Goal: Information Seeking & Learning: Find specific page/section

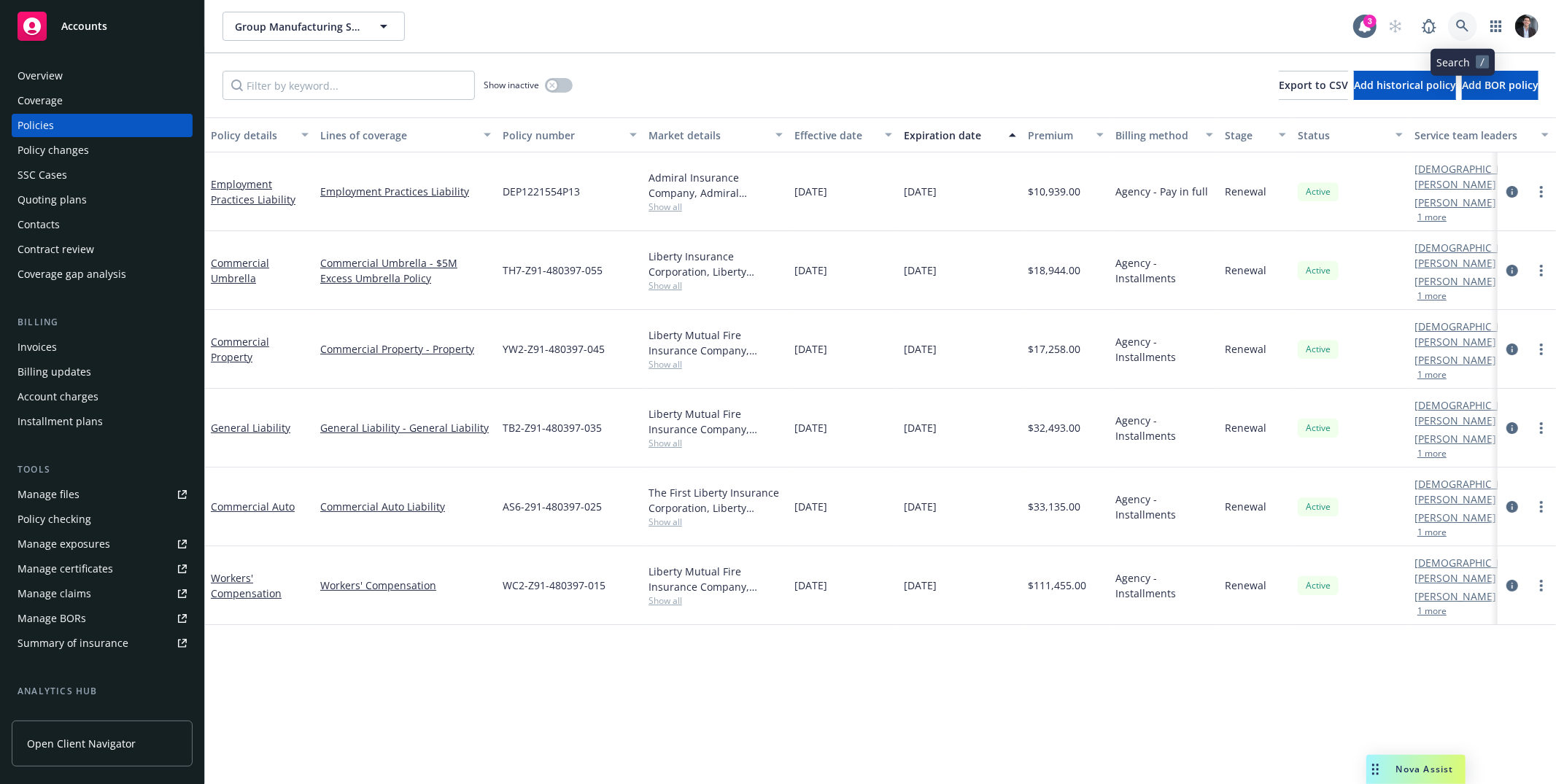
click at [1466, 24] on icon at bounding box center [1462, 26] width 13 height 13
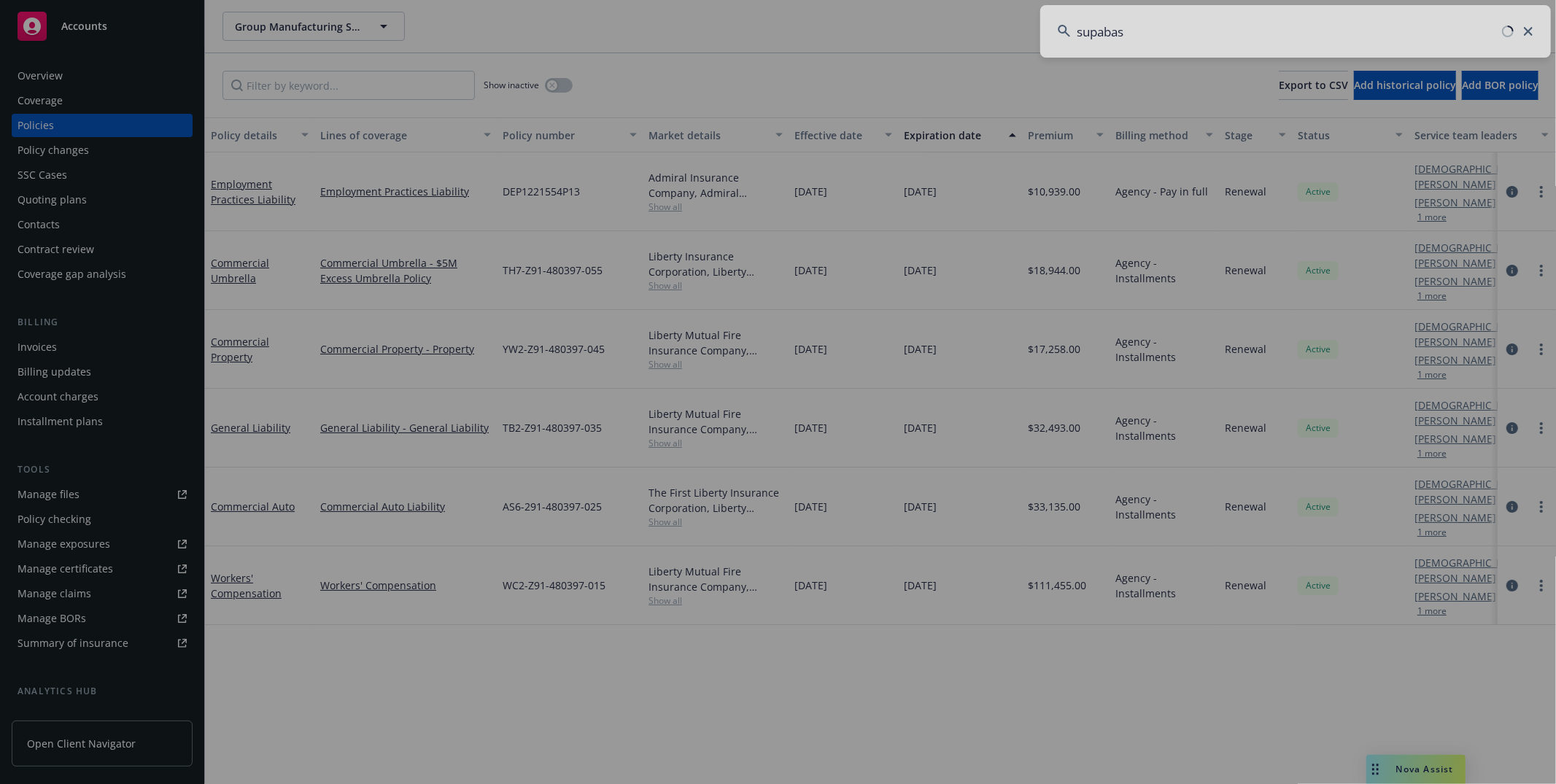
type input "supabase"
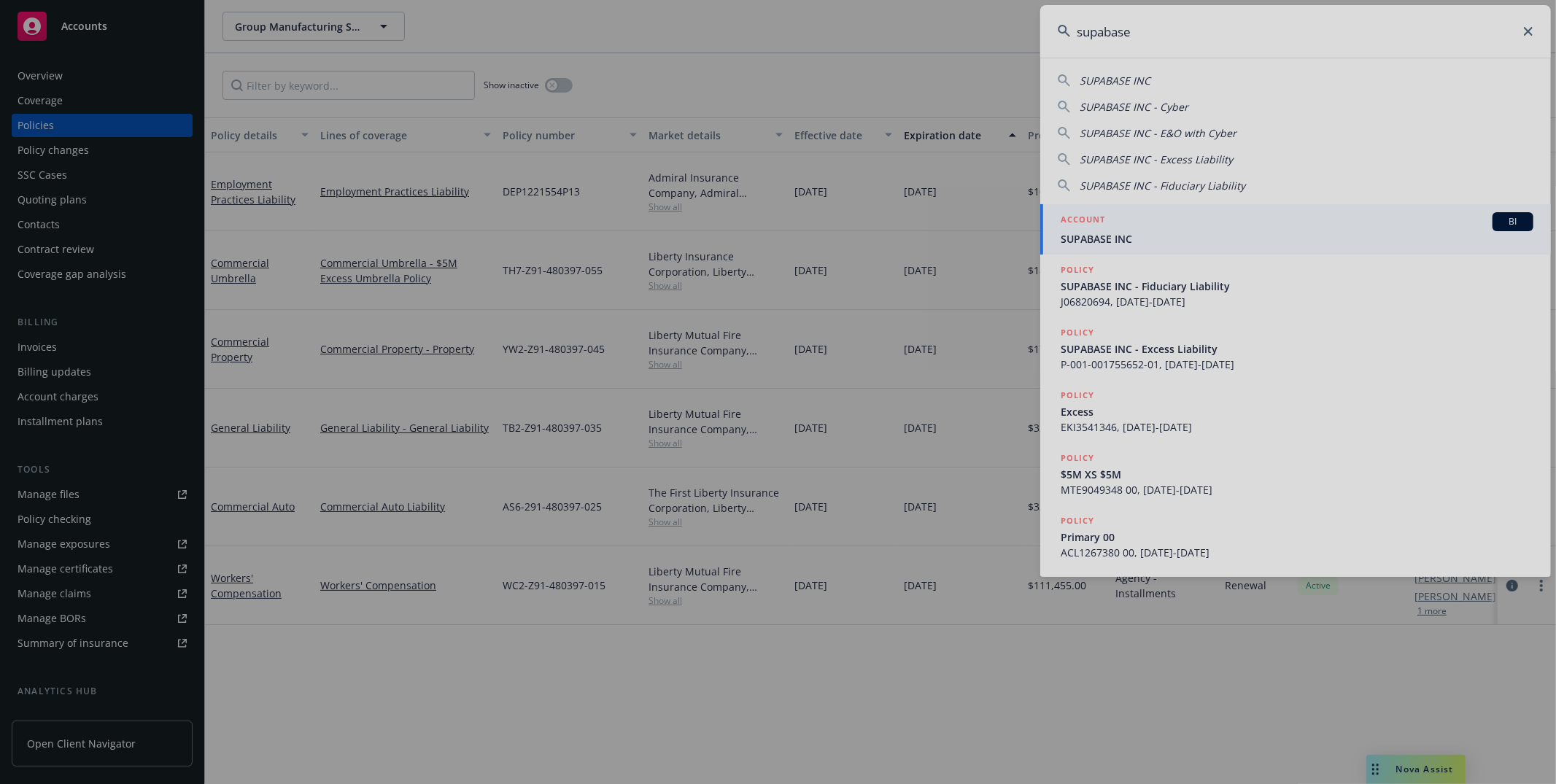
click at [1162, 230] on div at bounding box center [778, 392] width 1556 height 784
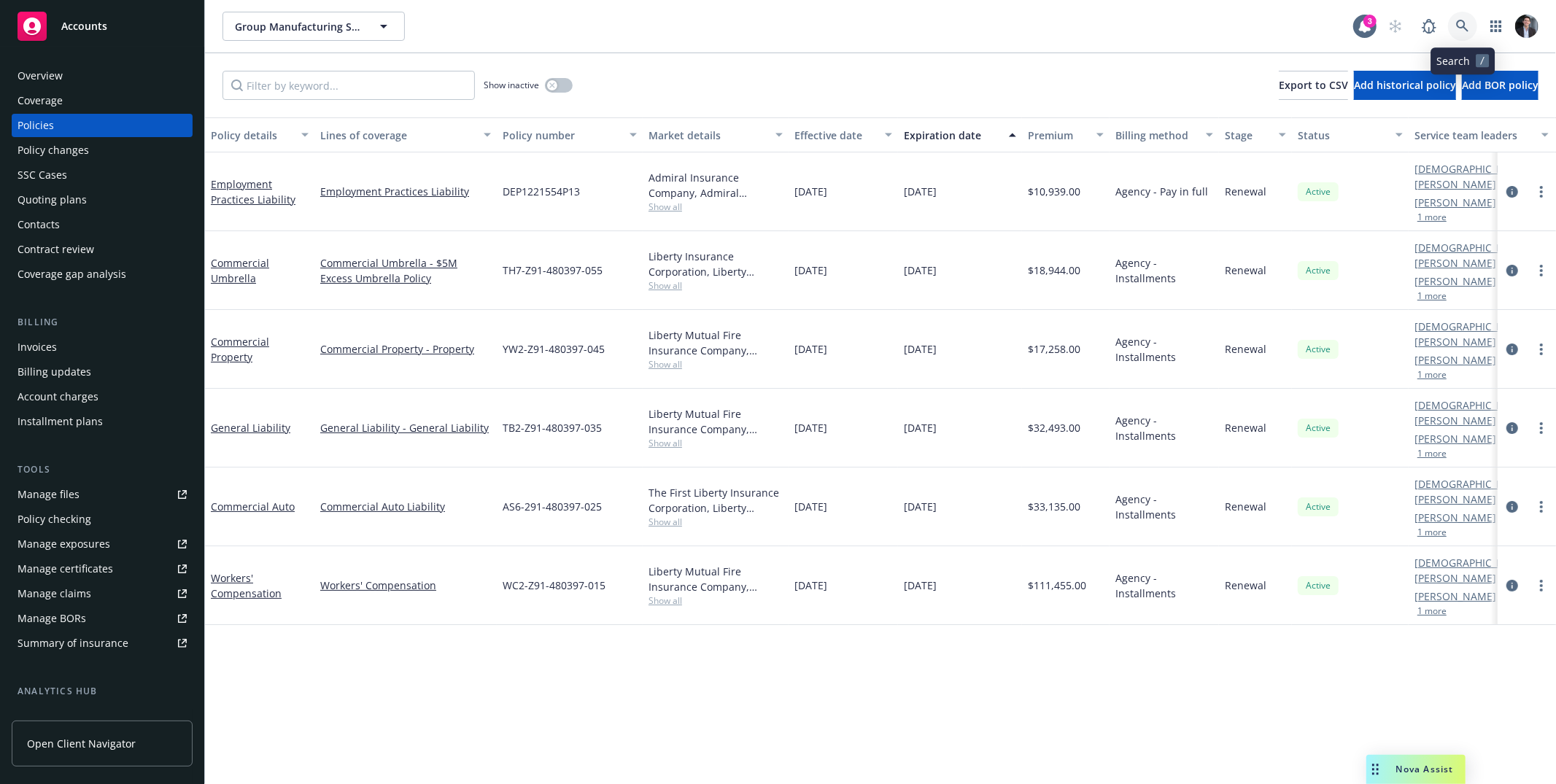
click at [1465, 27] on icon at bounding box center [1462, 26] width 12 height 12
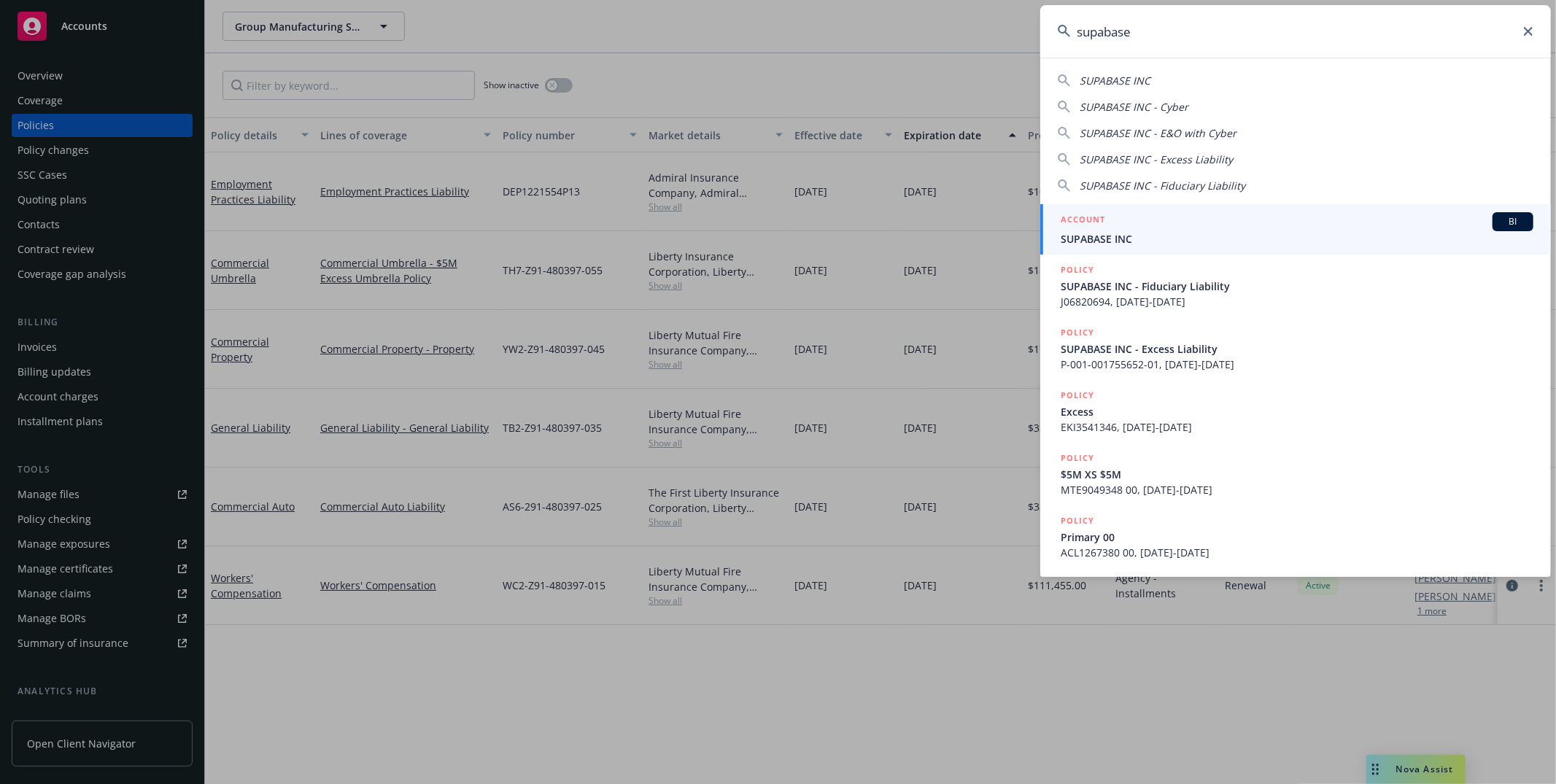
type input "supabase"
click at [1180, 229] on div "ACCOUNT BI" at bounding box center [1297, 221] width 473 height 19
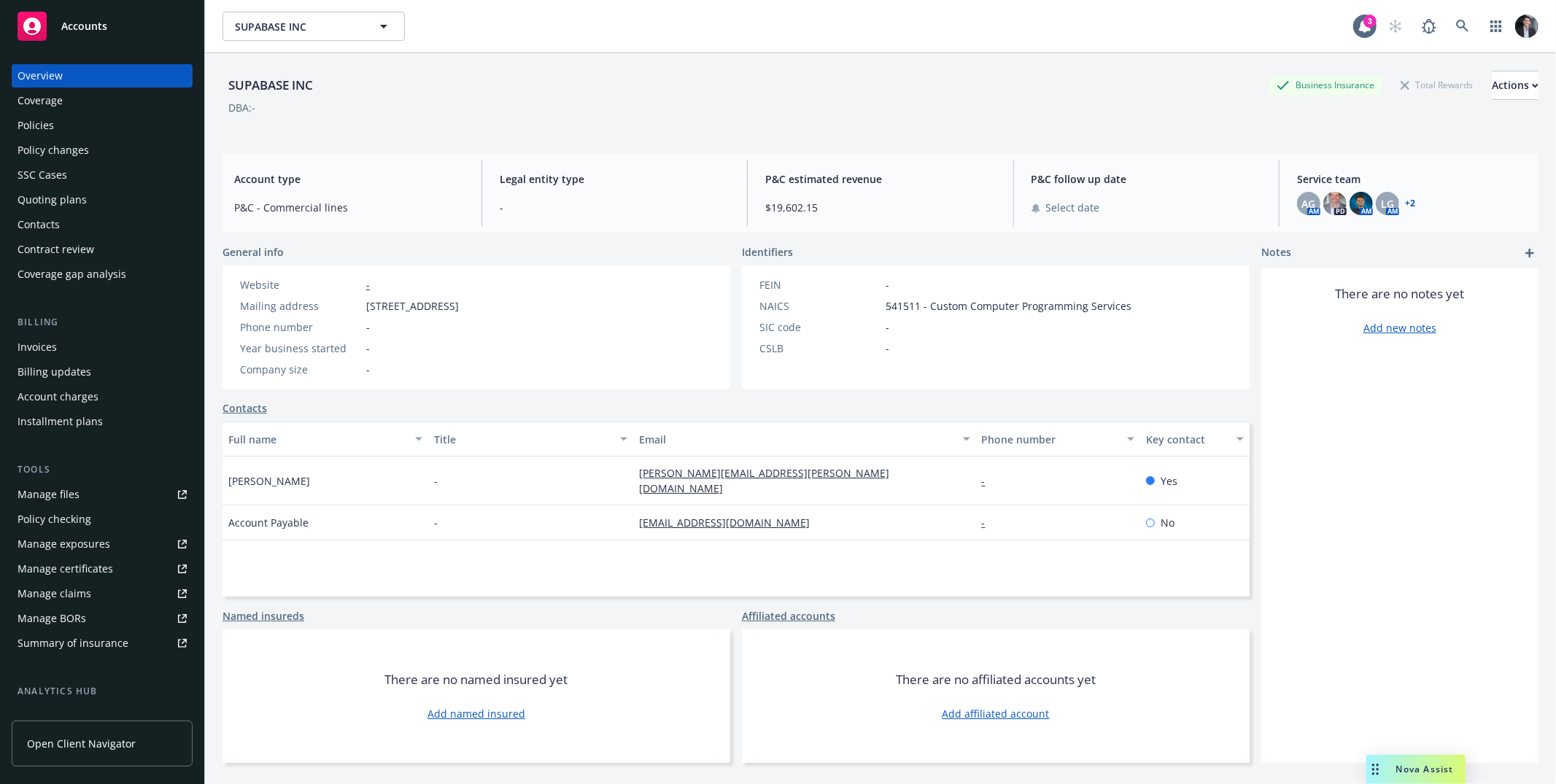
click at [39, 130] on div "Policies" at bounding box center [36, 125] width 36 height 24
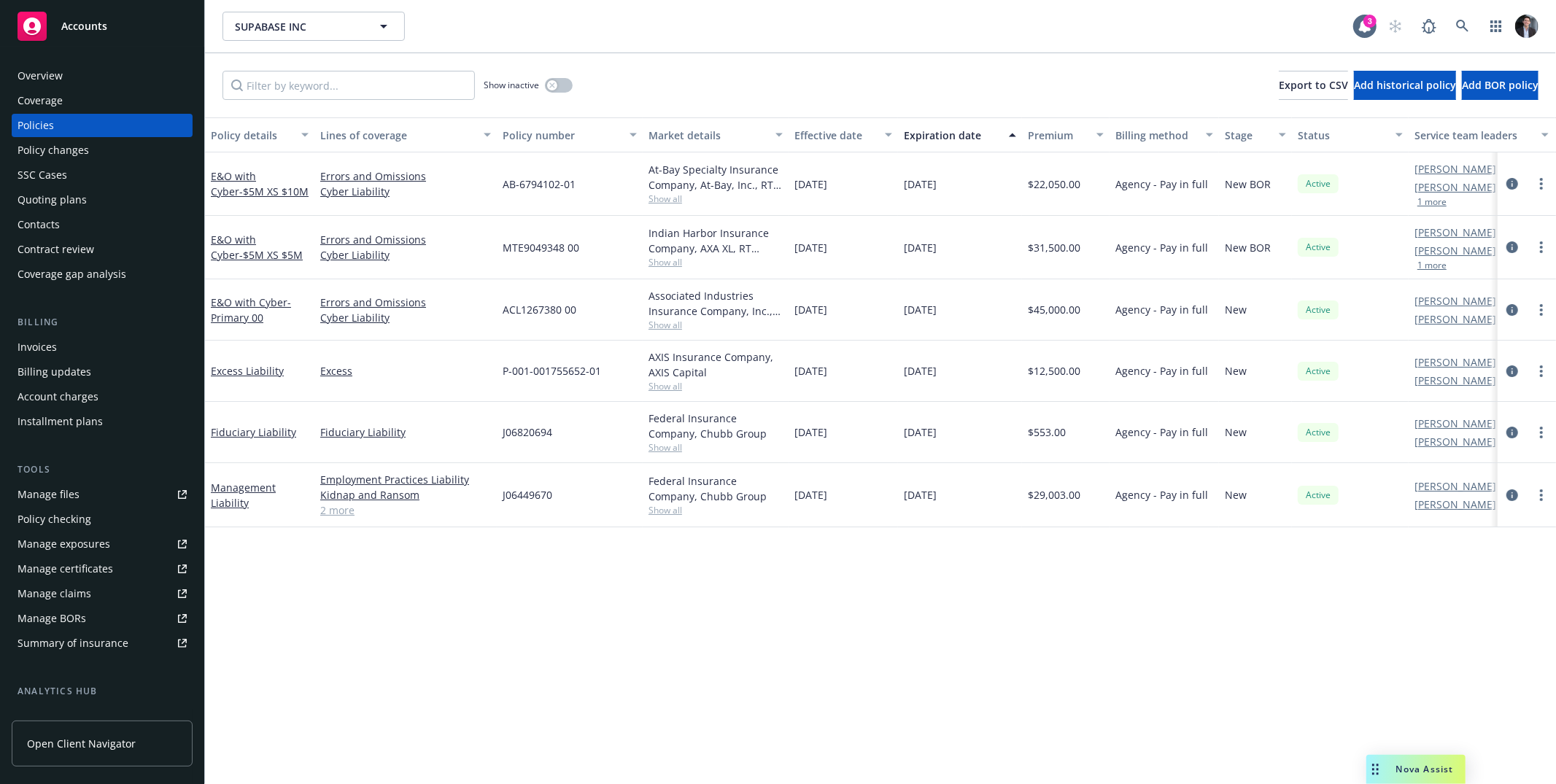
click at [827, 177] on span "[DATE]" at bounding box center [811, 184] width 33 height 15
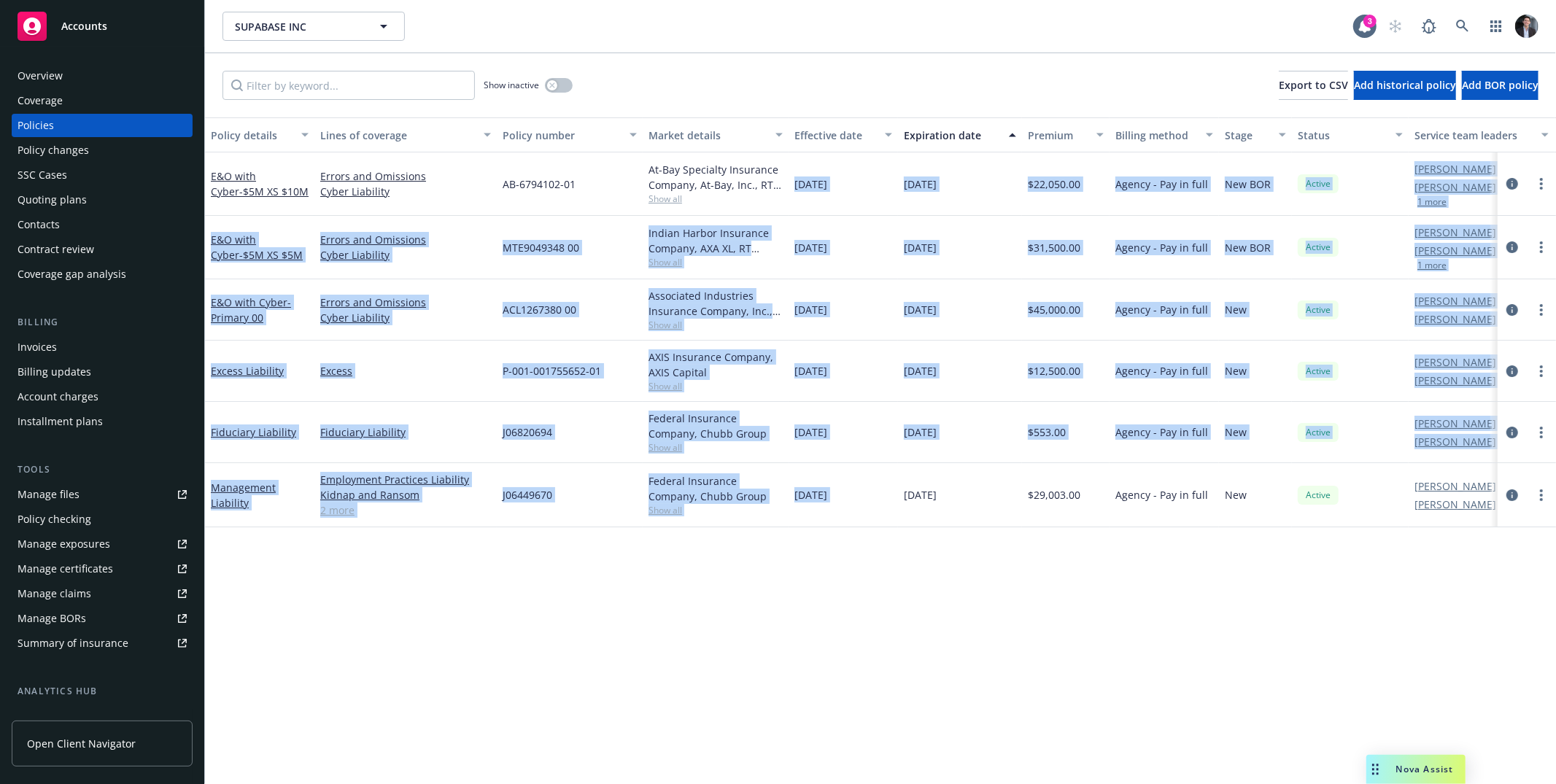
drag, startPoint x: 827, startPoint y: 177, endPoint x: 896, endPoint y: 498, distance: 328.3
click at [877, 485] on div "E&O with Cyber - $5M XS $10M Errors and Omissions Cyber Liability AB-6794102-01…" at bounding box center [909, 327] width 1408 height 350
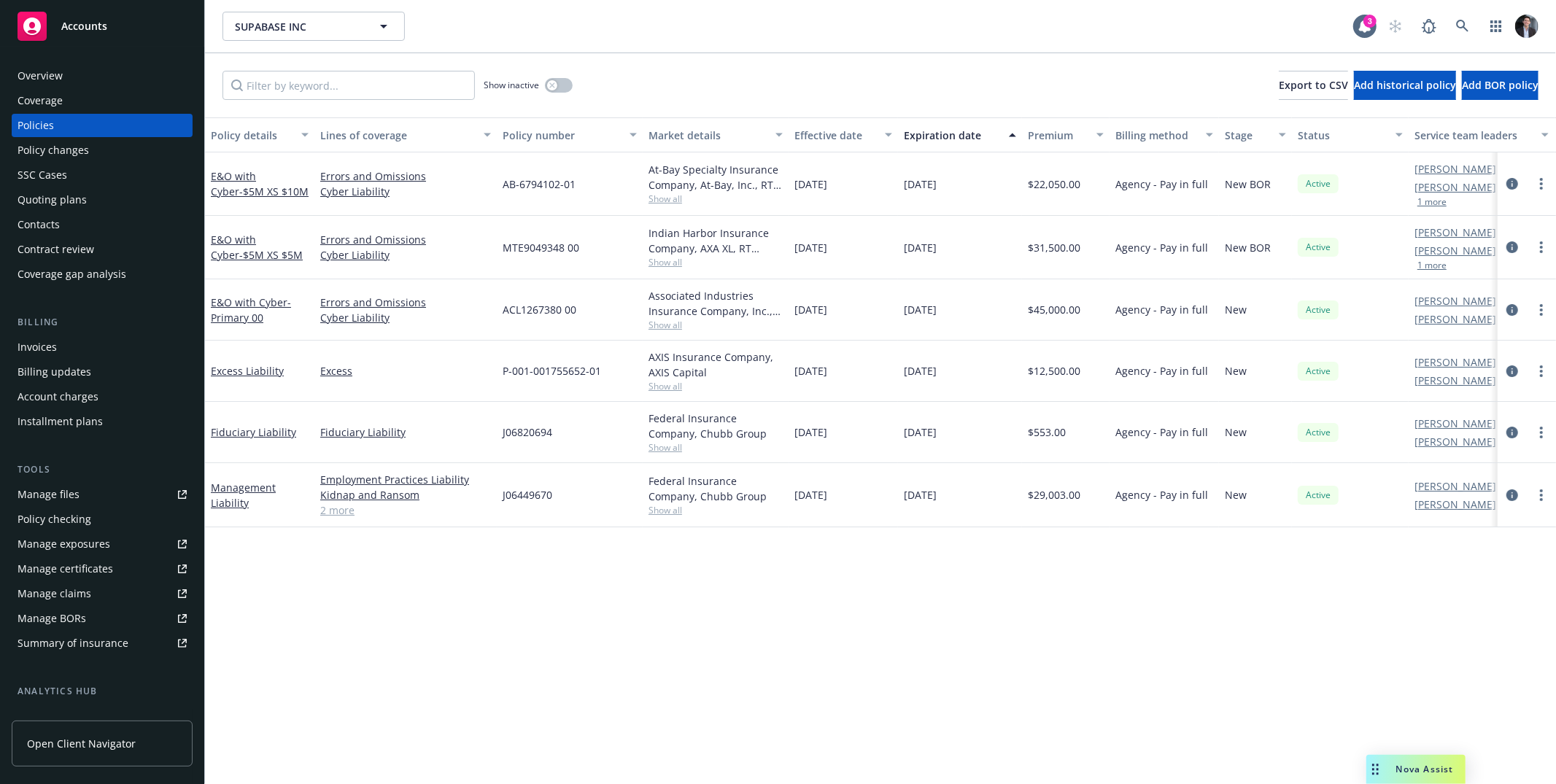
click at [963, 504] on div "[DATE]" at bounding box center [960, 495] width 124 height 64
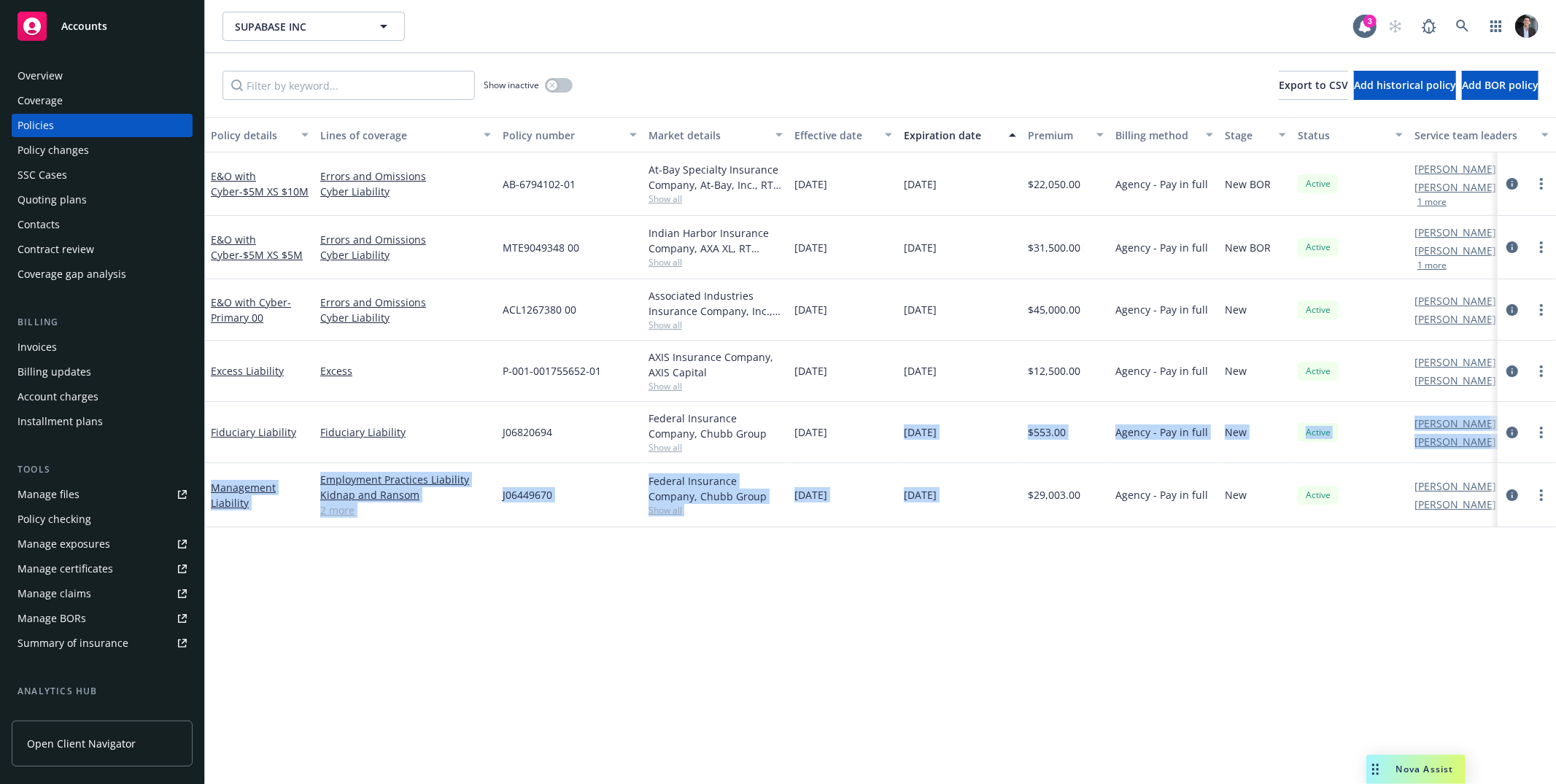
drag, startPoint x: 963, startPoint y: 504, endPoint x: 867, endPoint y: 346, distance: 184.9
click at [900, 394] on div "E&O with Cyber - $5M XS $10M Errors and Omissions Cyber Liability AB-6794102-01…" at bounding box center [909, 327] width 1408 height 350
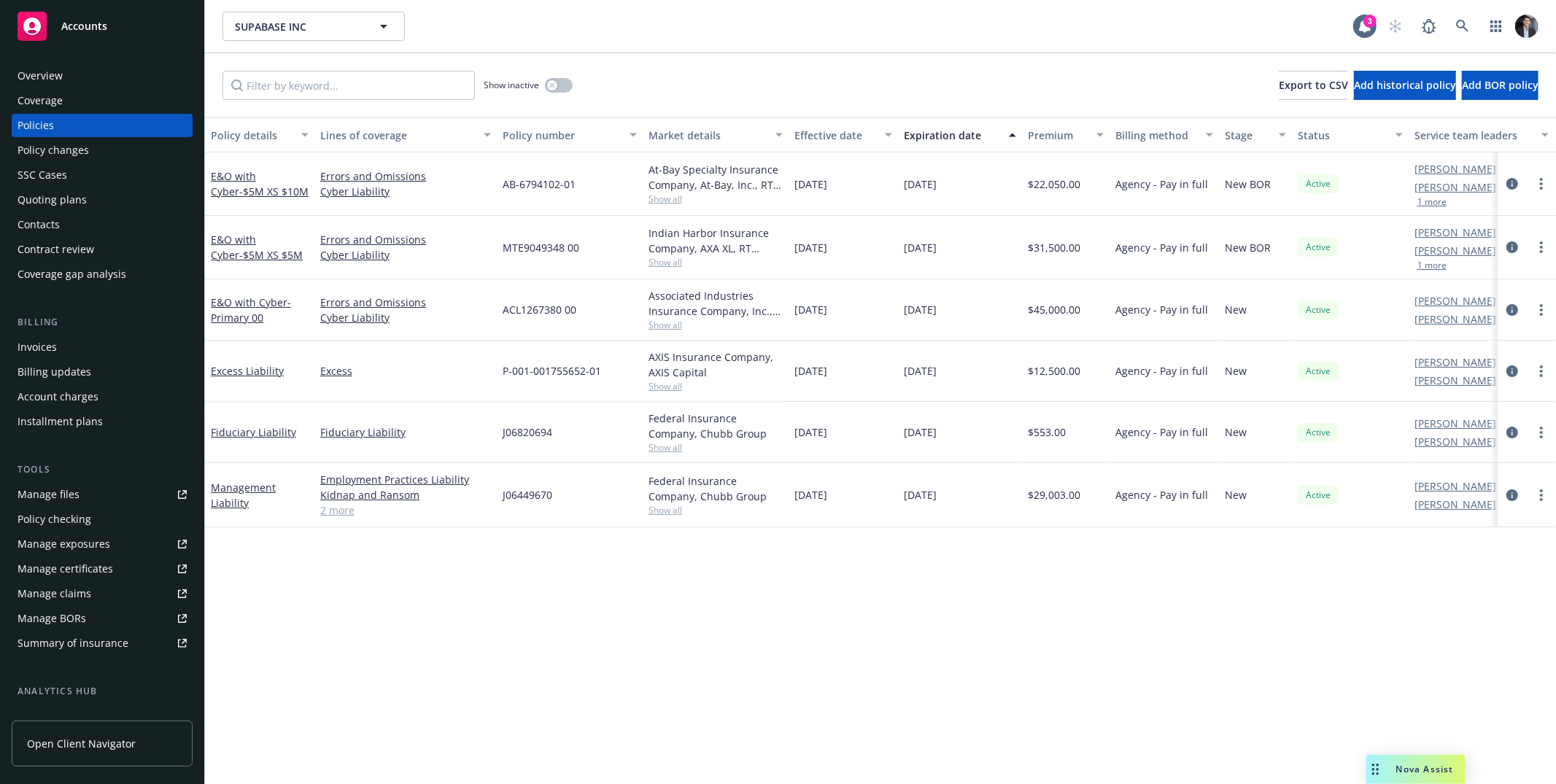
click at [787, 320] on div "Associated Industries Insurance Company, Inc., AmTrust Financial Services, RT S…" at bounding box center [716, 310] width 146 height 62
click at [566, 86] on button "button" at bounding box center [558, 85] width 27 height 14
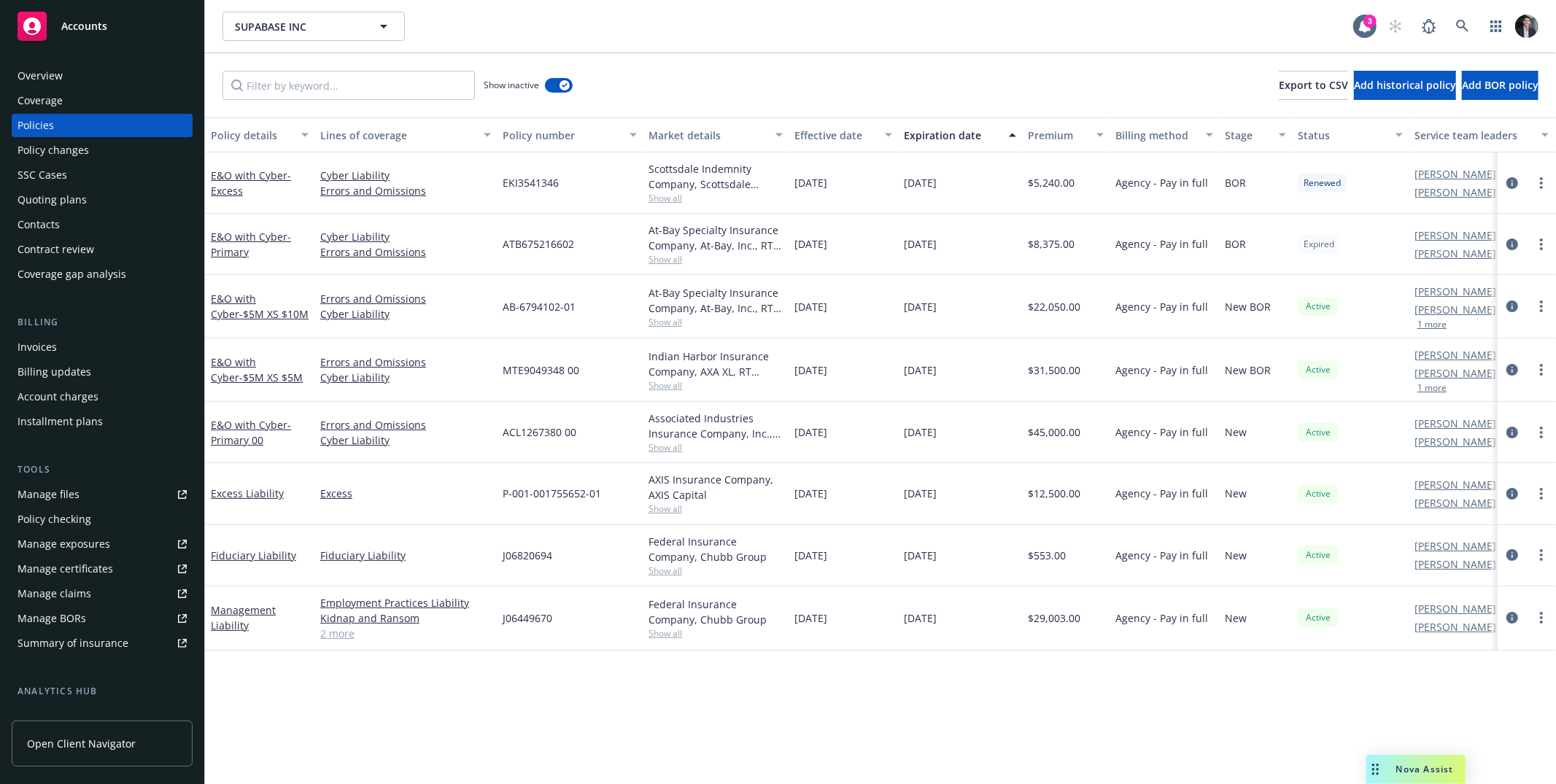
click at [330, 637] on link "2 more" at bounding box center [405, 634] width 171 height 15
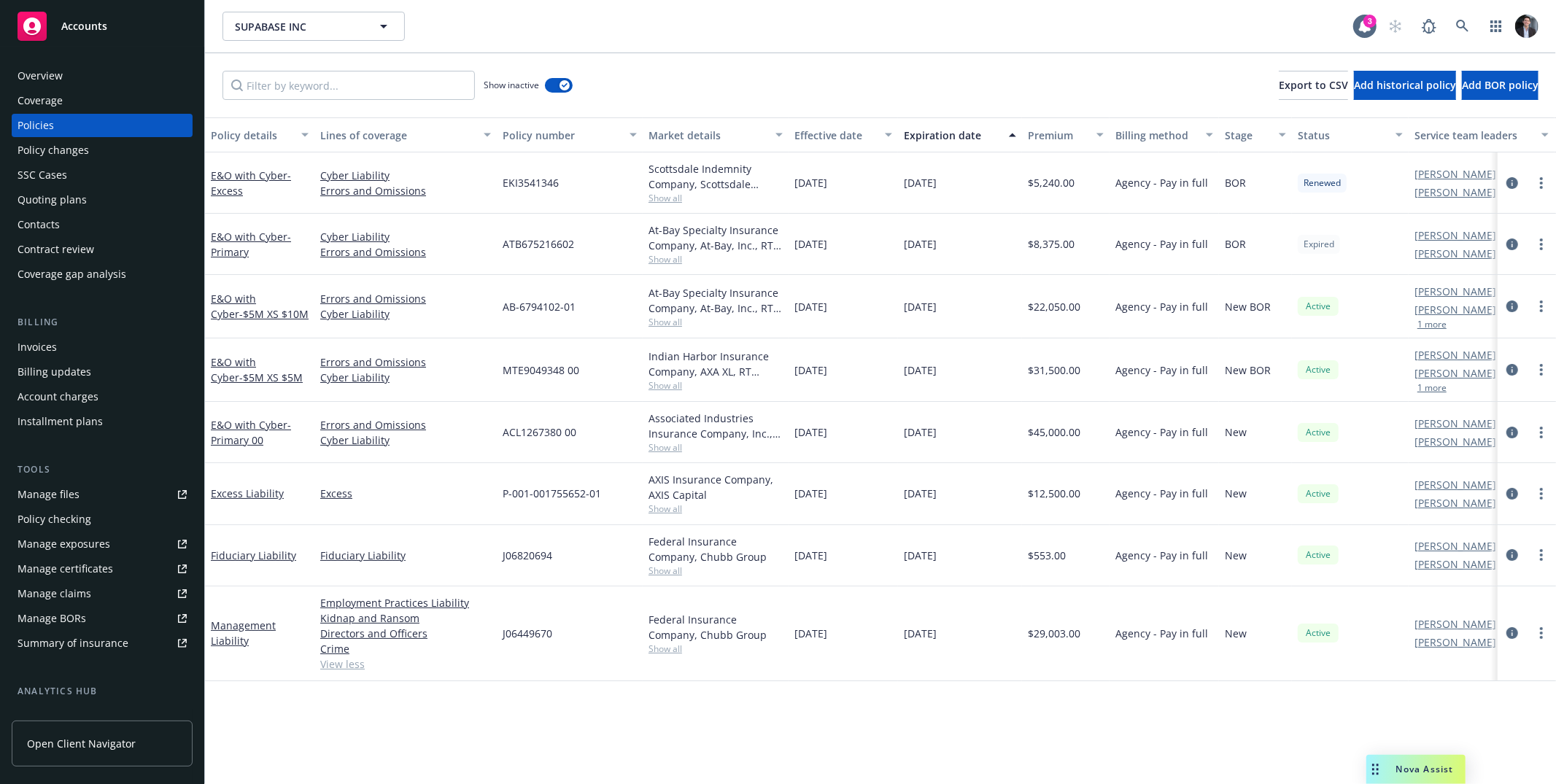
click at [1349, 637] on div "Active" at bounding box center [1350, 634] width 117 height 95
drag, startPoint x: 1377, startPoint y: 764, endPoint x: 1472, endPoint y: 770, distance: 95.2
click at [1472, 770] on div "Drag to move" at bounding box center [1466, 770] width 18 height 29
click at [688, 724] on div "Policy details Lines of coverage Policy number Market details Effective date Ex…" at bounding box center [881, 451] width 1351 height 667
click at [104, 72] on div "Overview" at bounding box center [102, 75] width 169 height 24
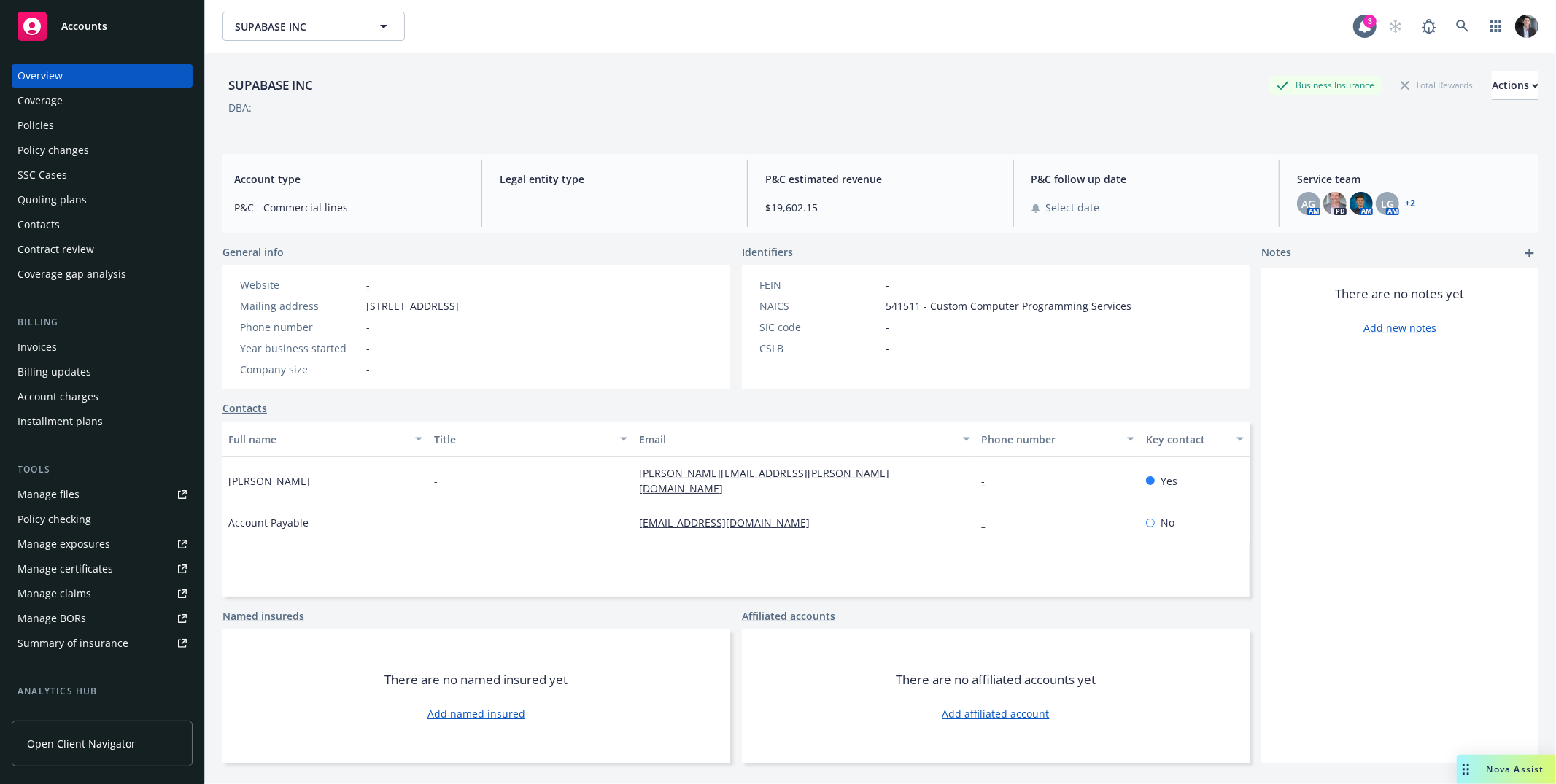
click at [103, 96] on div "Coverage" at bounding box center [102, 100] width 169 height 24
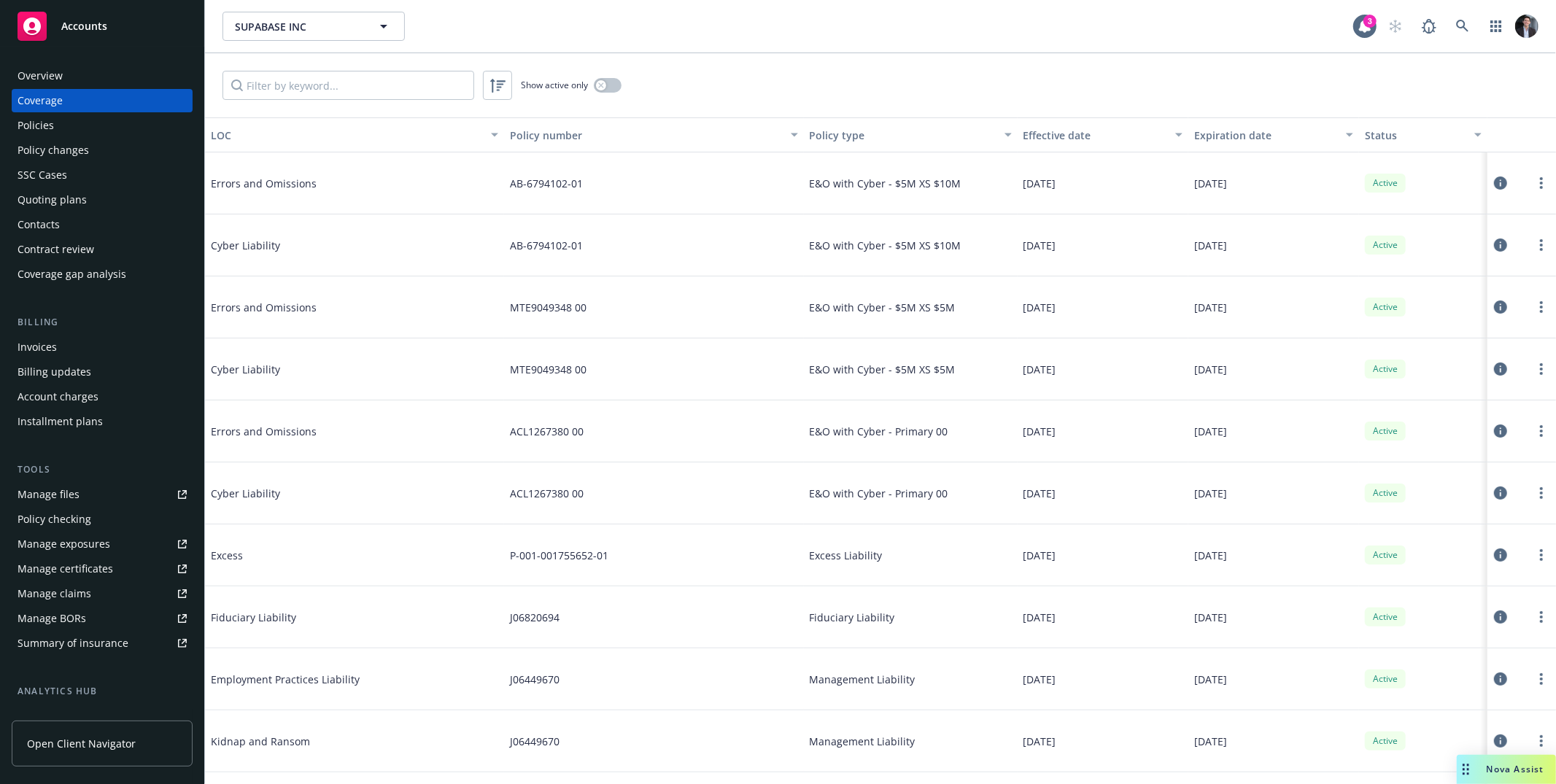
click at [81, 150] on div "Policy changes" at bounding box center [53, 150] width 71 height 24
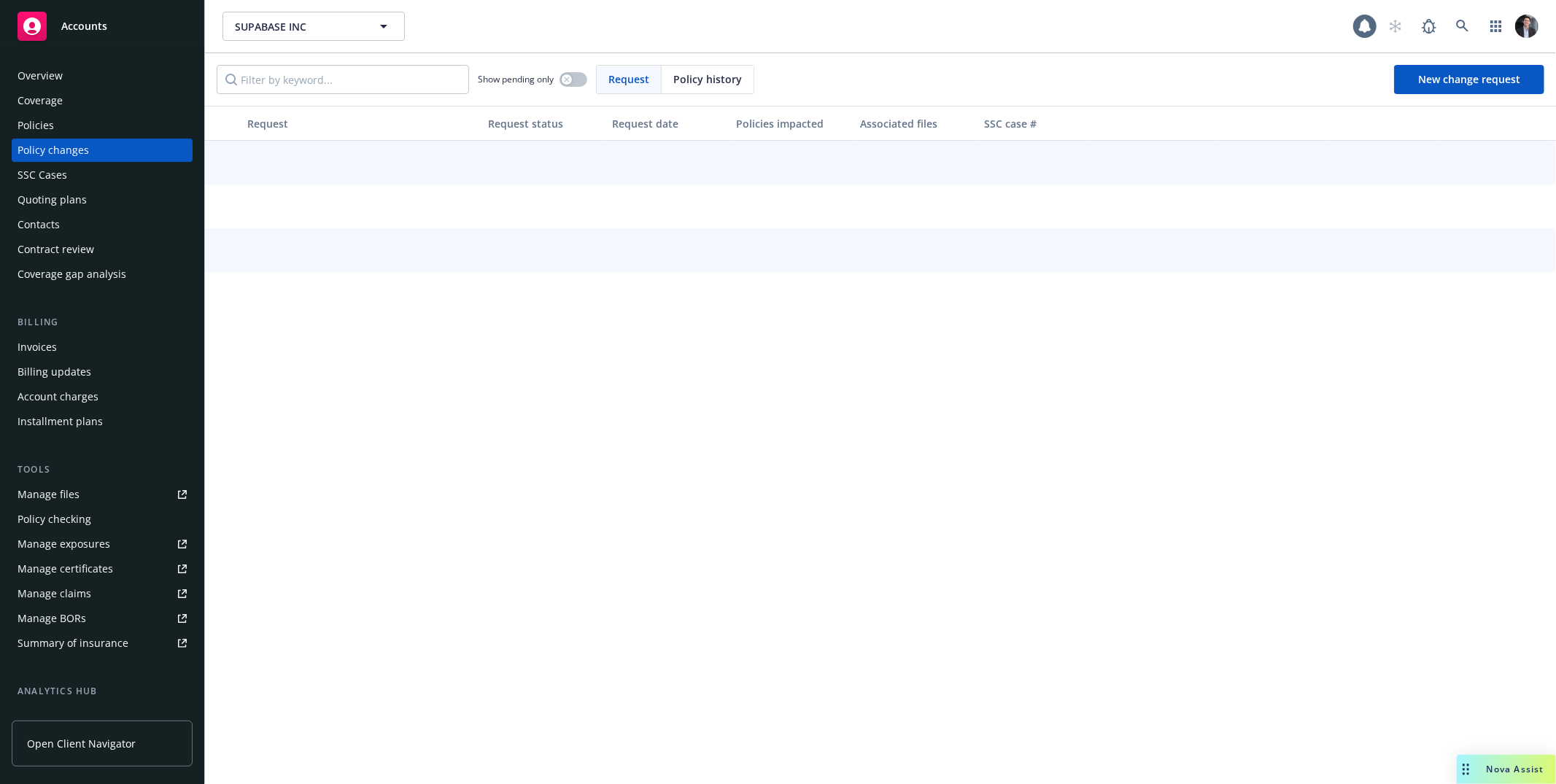
click at [82, 122] on div "Policies" at bounding box center [102, 125] width 169 height 24
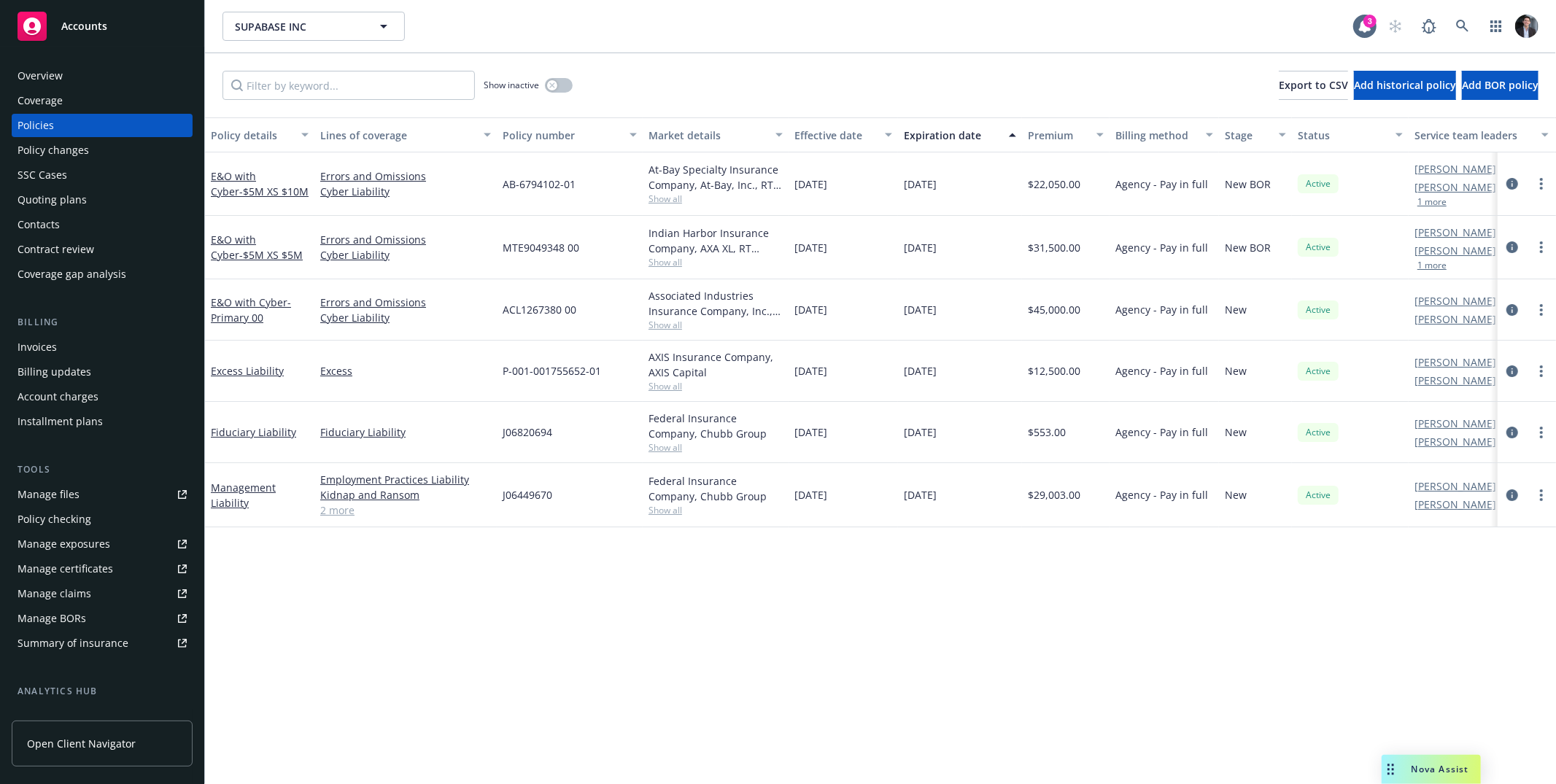
click at [1398, 777] on div "Drag to move" at bounding box center [1390, 770] width 18 height 29
click at [1400, 776] on div "Nova Assist" at bounding box center [1431, 770] width 100 height 29
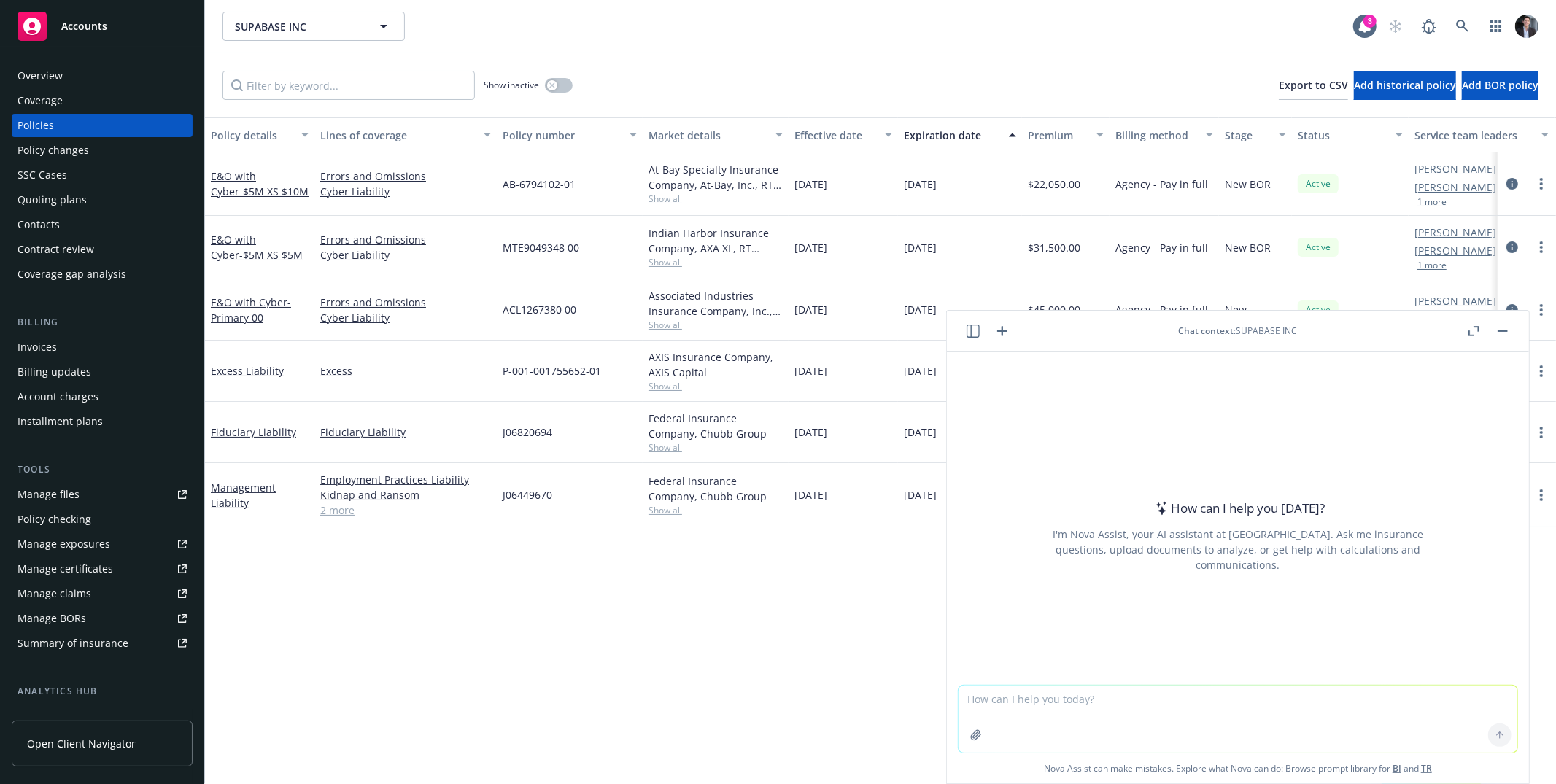
click at [1470, 326] on icon "button" at bounding box center [1474, 330] width 11 height 10
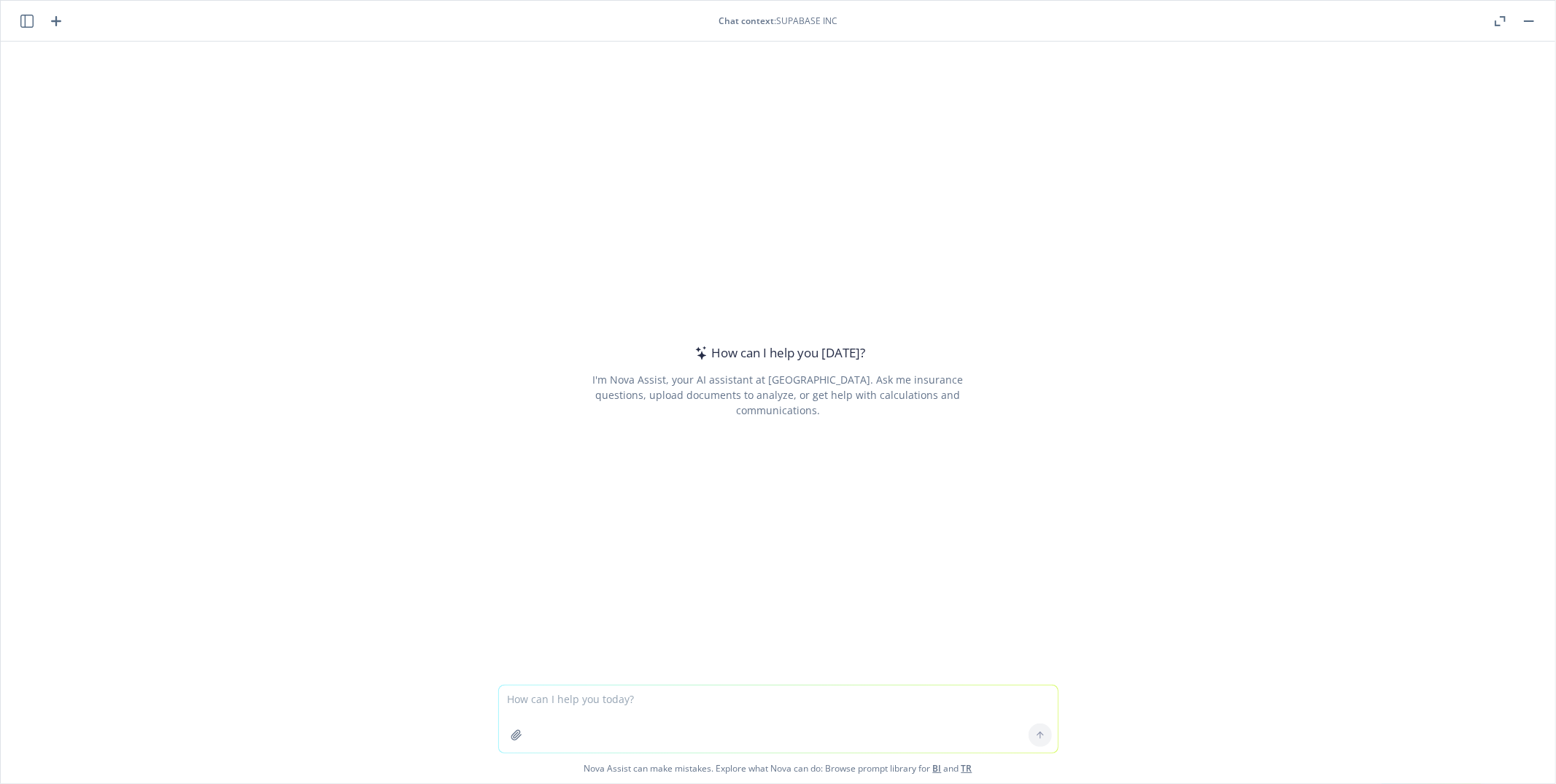
click at [1494, 26] on icon "button" at bounding box center [1497, 23] width 5 height 5
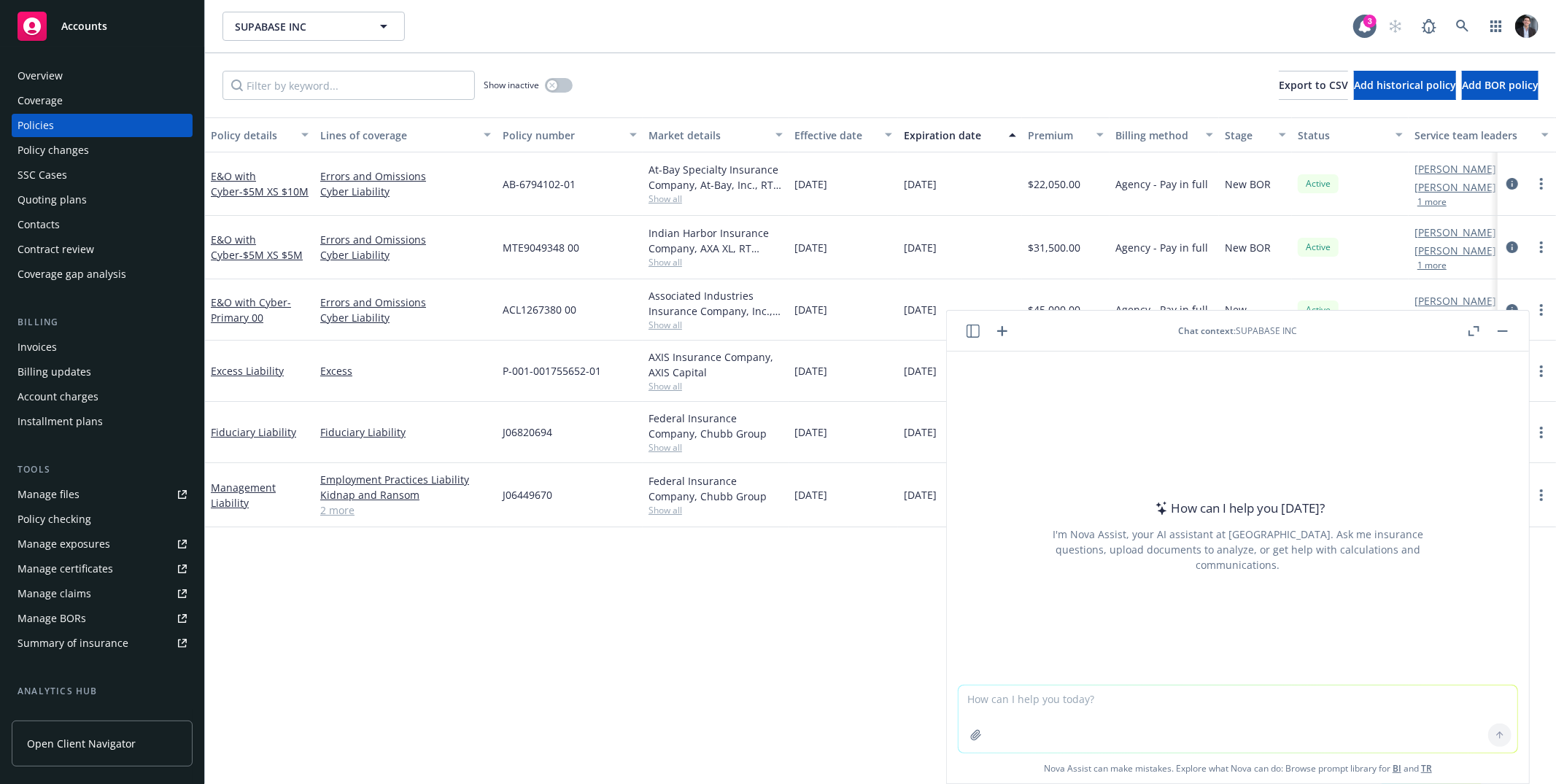
click at [1510, 338] on button at bounding box center [1502, 330] width 17 height 17
click at [1503, 320] on header "Chat context : SUPABASE INC" at bounding box center [1238, 331] width 582 height 41
click at [1504, 324] on button "button" at bounding box center [1502, 330] width 17 height 17
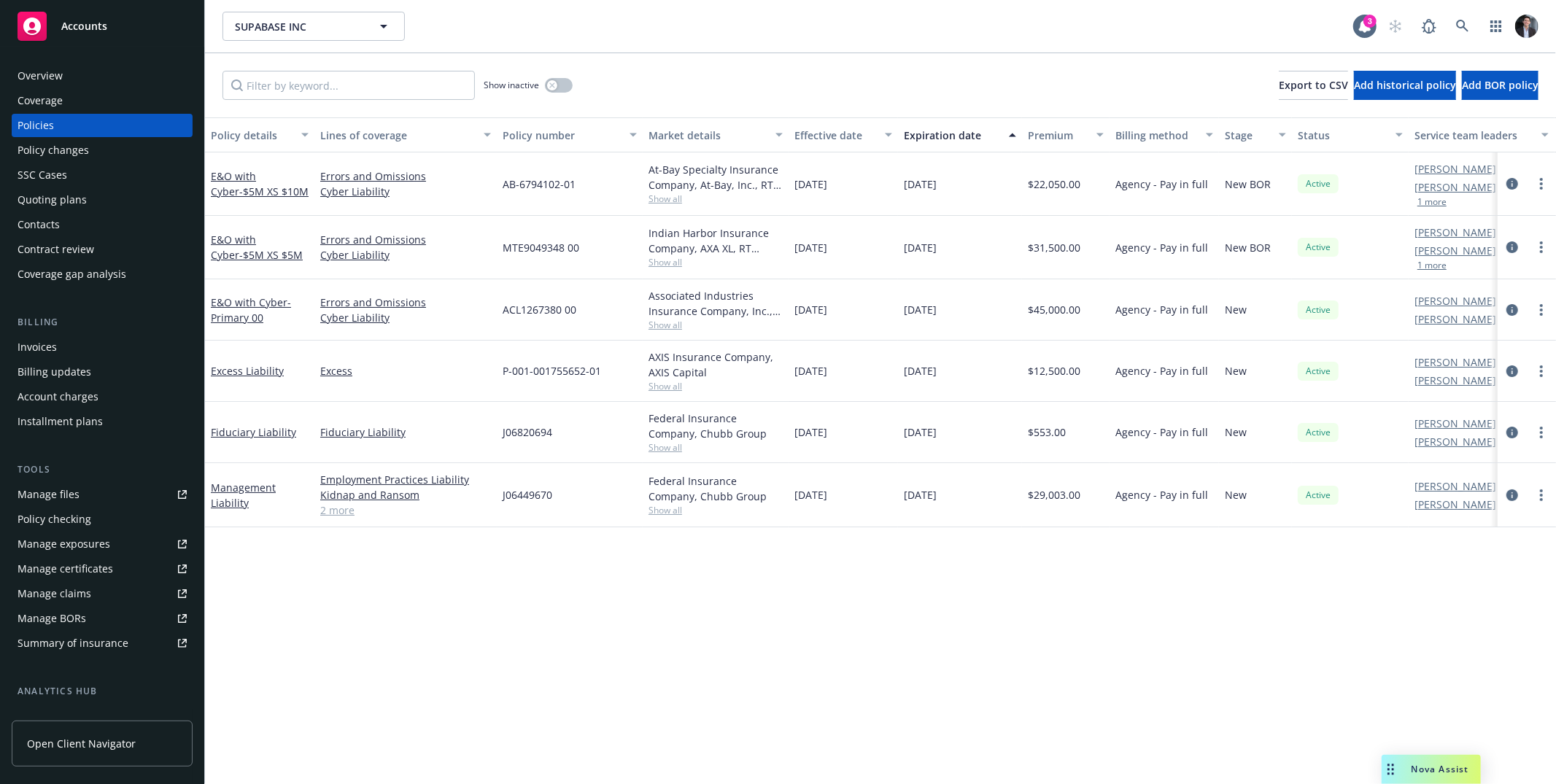
drag, startPoint x: 1399, startPoint y: 765, endPoint x: 1374, endPoint y: 766, distance: 25.0
click at [1374, 766] on body "Accounts Overview Coverage Policies Policy changes SSC Cases Quoting plans Cont…" at bounding box center [778, 392] width 1556 height 784
click at [1367, 768] on div "Policy details Lines of coverage Policy number Market details Effective date Ex…" at bounding box center [881, 451] width 1351 height 667
drag, startPoint x: 1387, startPoint y: 765, endPoint x: 1420, endPoint y: 729, distance: 48.8
click at [1420, 729] on body "Accounts Overview Coverage Policies Policy changes SSC Cases Quoting plans Cont…" at bounding box center [778, 392] width 1556 height 784
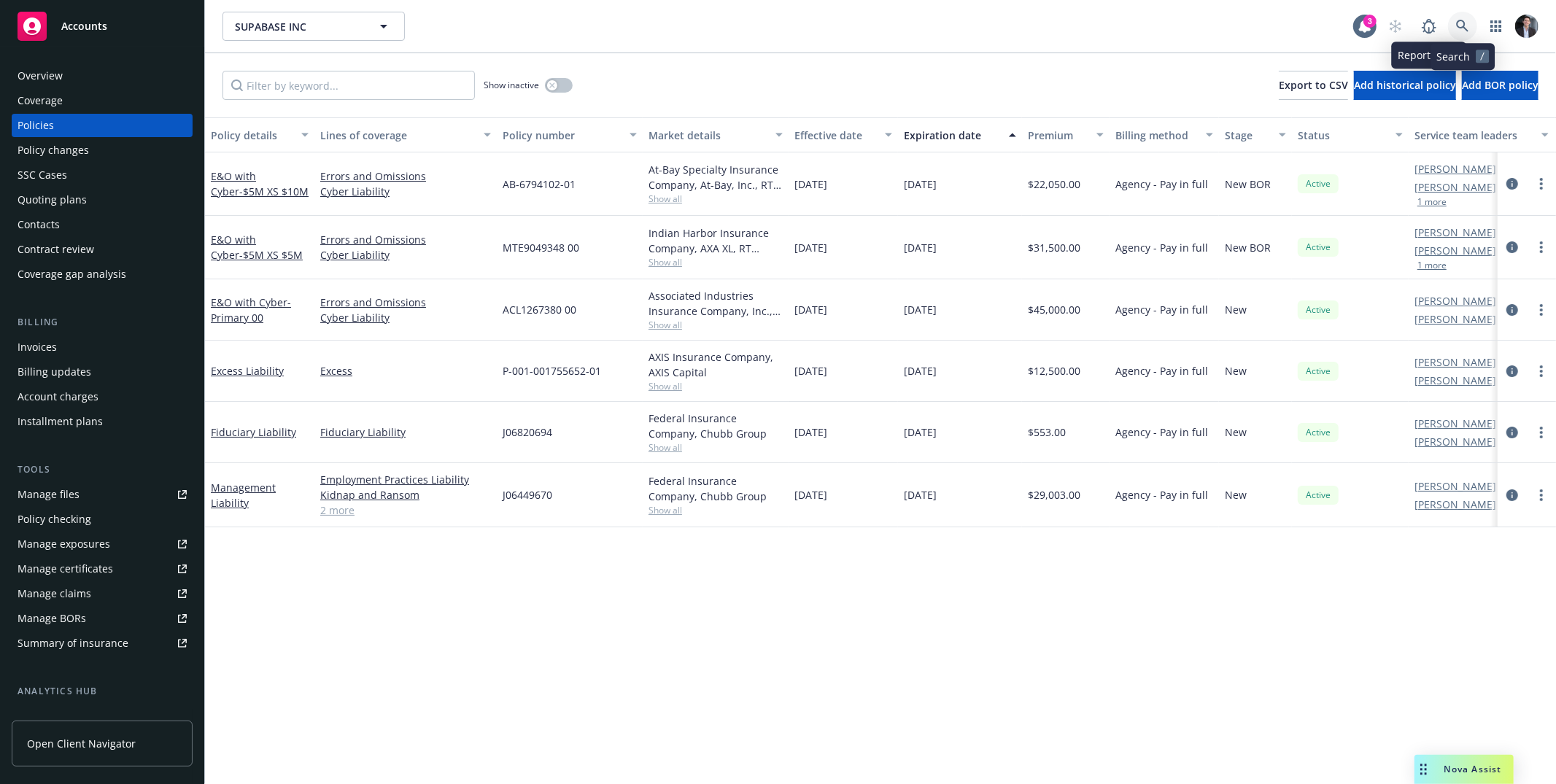
click at [1451, 21] on link at bounding box center [1463, 26] width 29 height 29
click at [765, 187] on div "At-Bay Specialty Insurance Company, At-Bay, Inc., RT Specialty Insurance Servic…" at bounding box center [716, 177] width 134 height 30
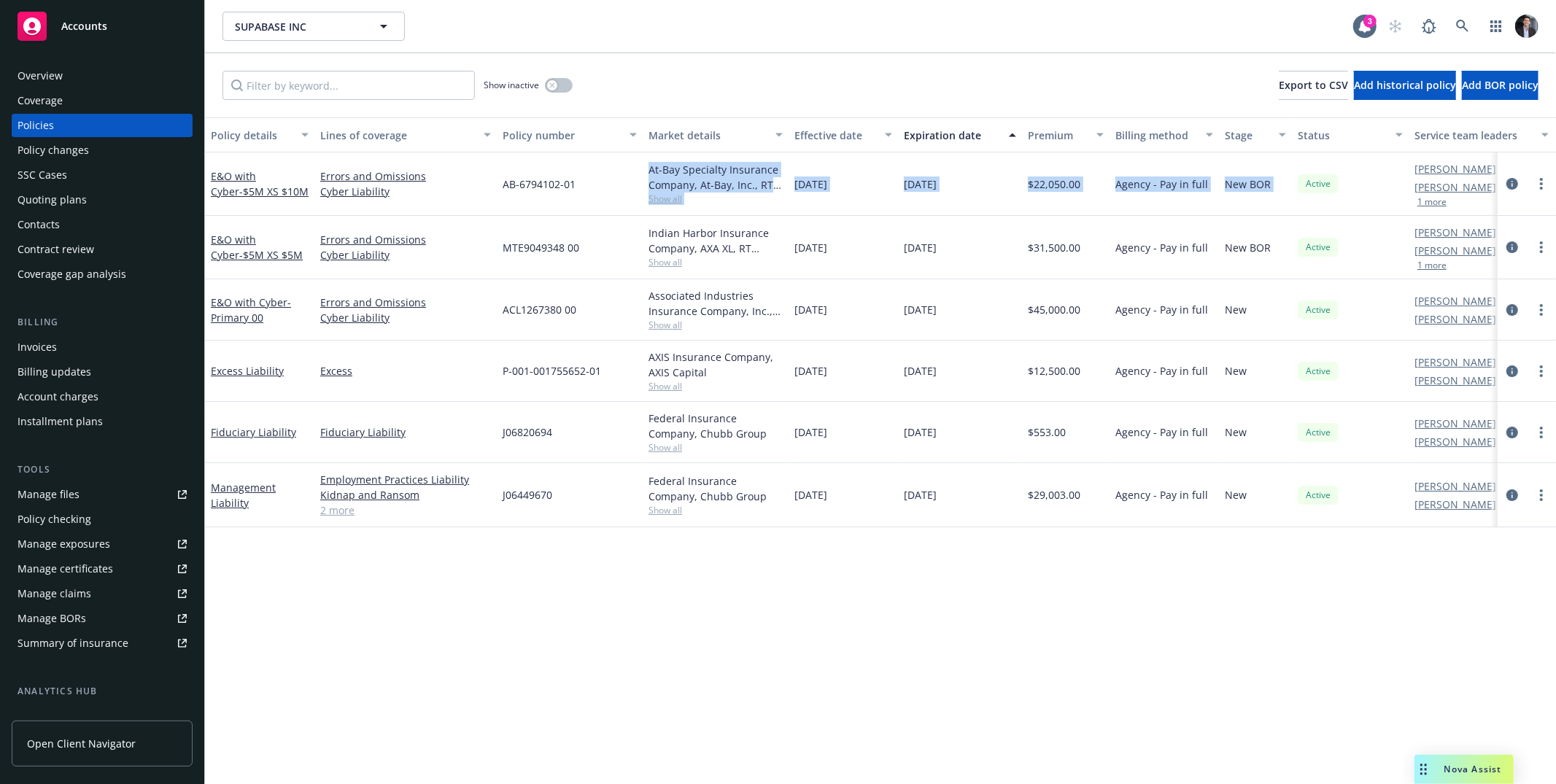
drag, startPoint x: 765, startPoint y: 187, endPoint x: 1229, endPoint y: 208, distance: 464.5
click at [1229, 208] on div "E&O with Cyber - $5M XS $10M Errors and Omissions Cyber Liability AB-6794102-01…" at bounding box center [909, 185] width 1408 height 64
click at [1229, 208] on div "New BOR" at bounding box center [1255, 185] width 73 height 64
